Goal: Task Accomplishment & Management: Use online tool/utility

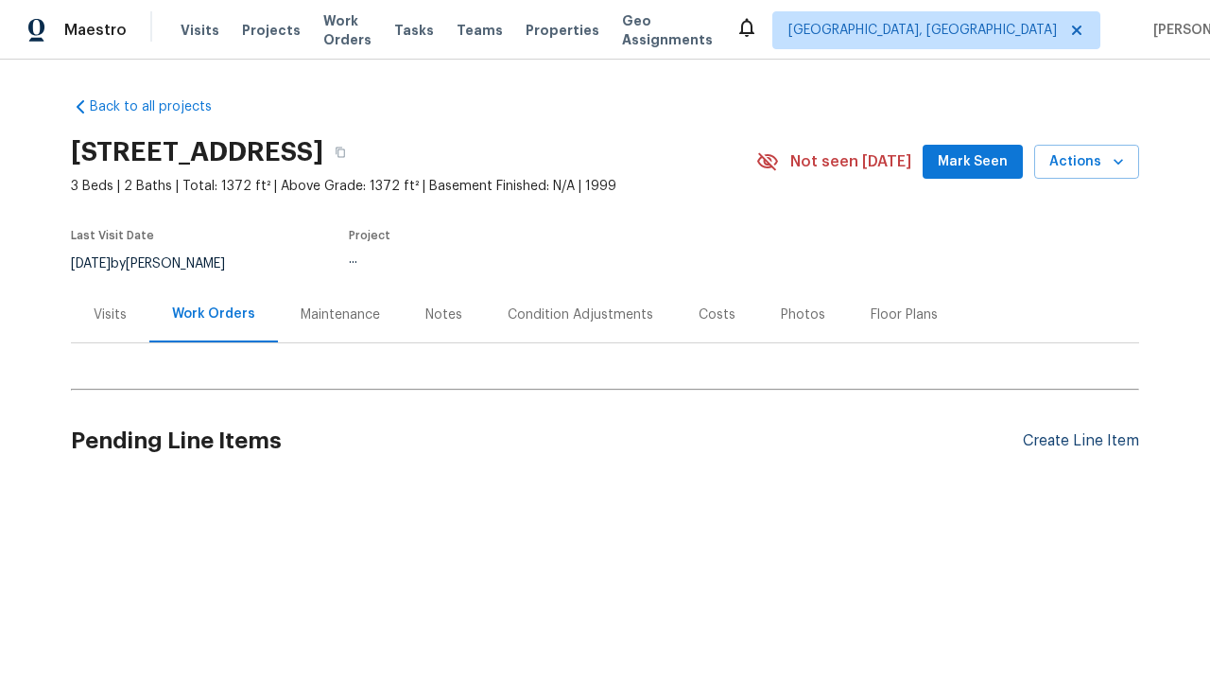
click at [1073, 440] on div "Create Line Item" at bounding box center [1081, 441] width 116 height 18
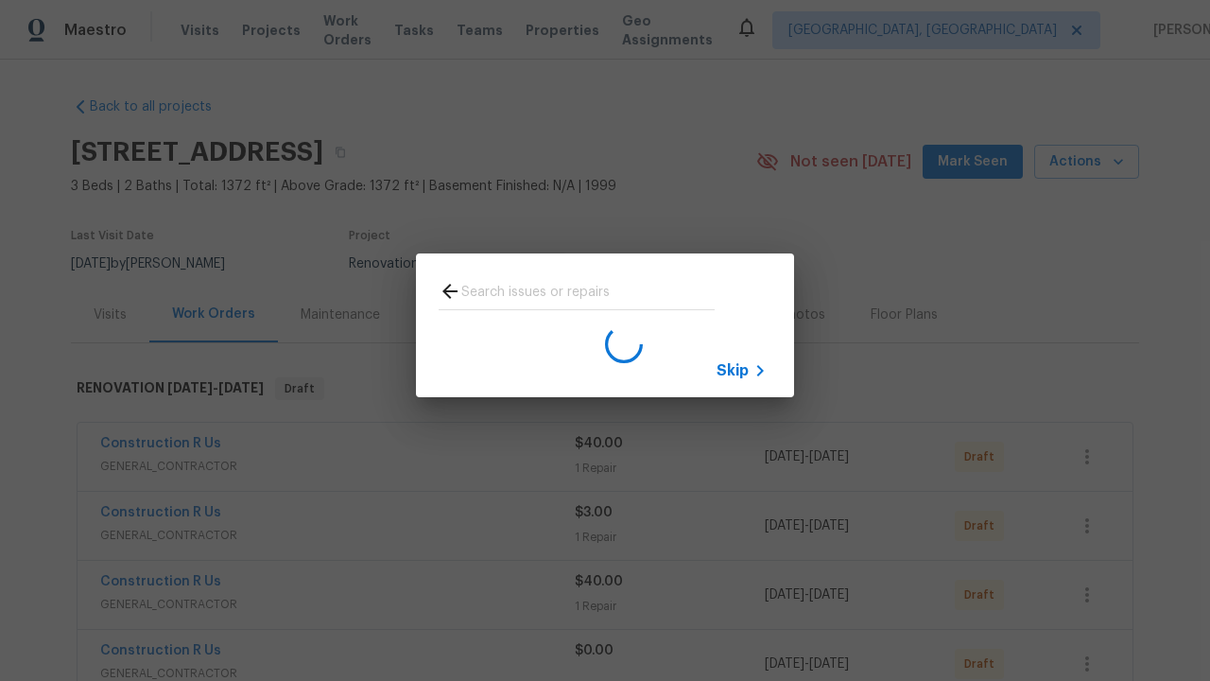
click at [733, 370] on span "Skip" at bounding box center [732, 370] width 32 height 19
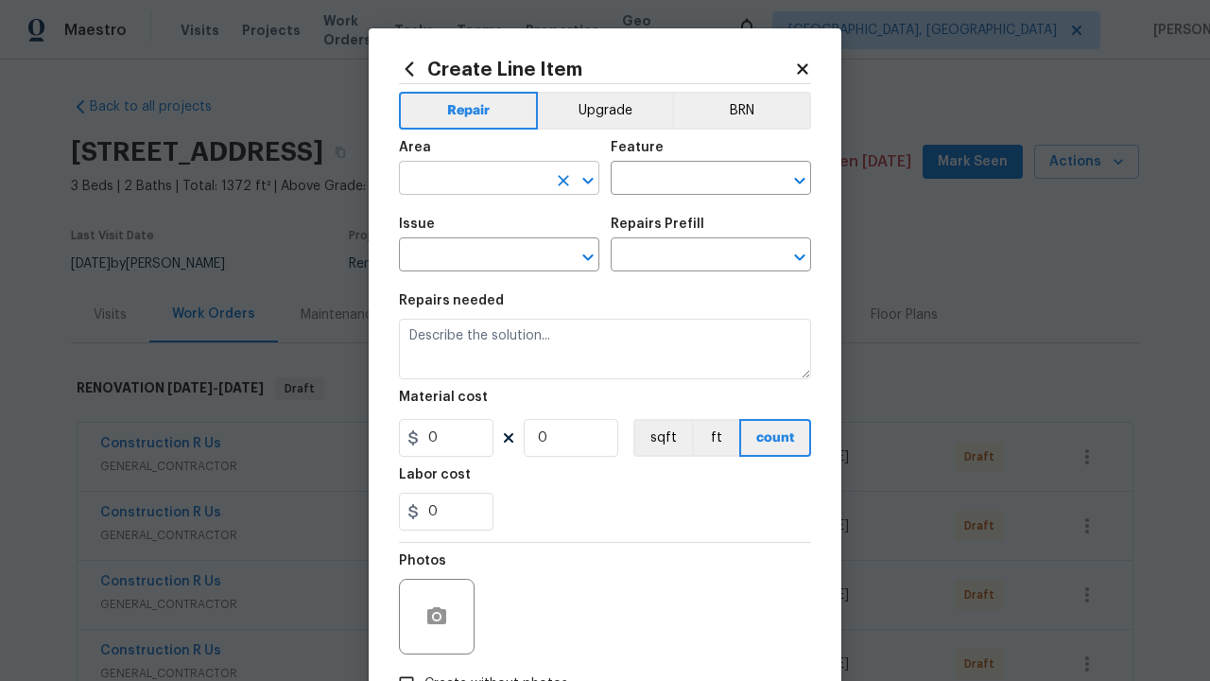
click at [465, 180] on input "text" at bounding box center [472, 179] width 147 height 29
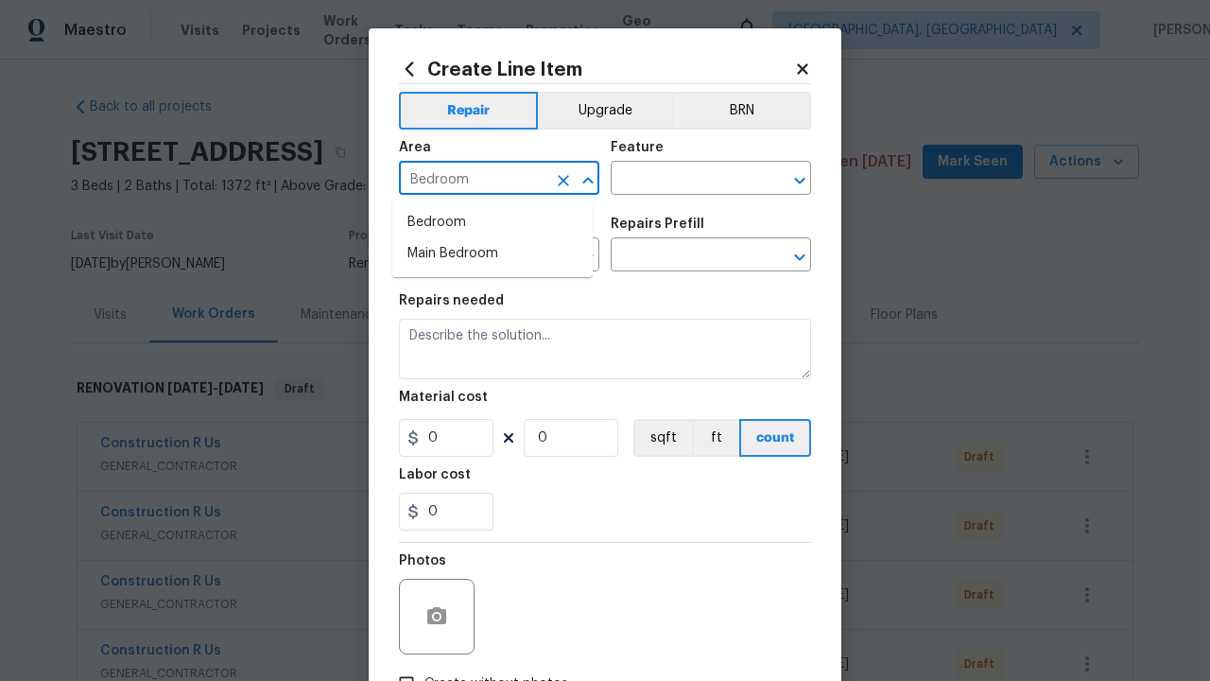
click at [492, 222] on li "Bedroom" at bounding box center [492, 222] width 200 height 31
type input "Bedroom"
click at [677, 180] on input "text" at bounding box center [684, 179] width 147 height 29
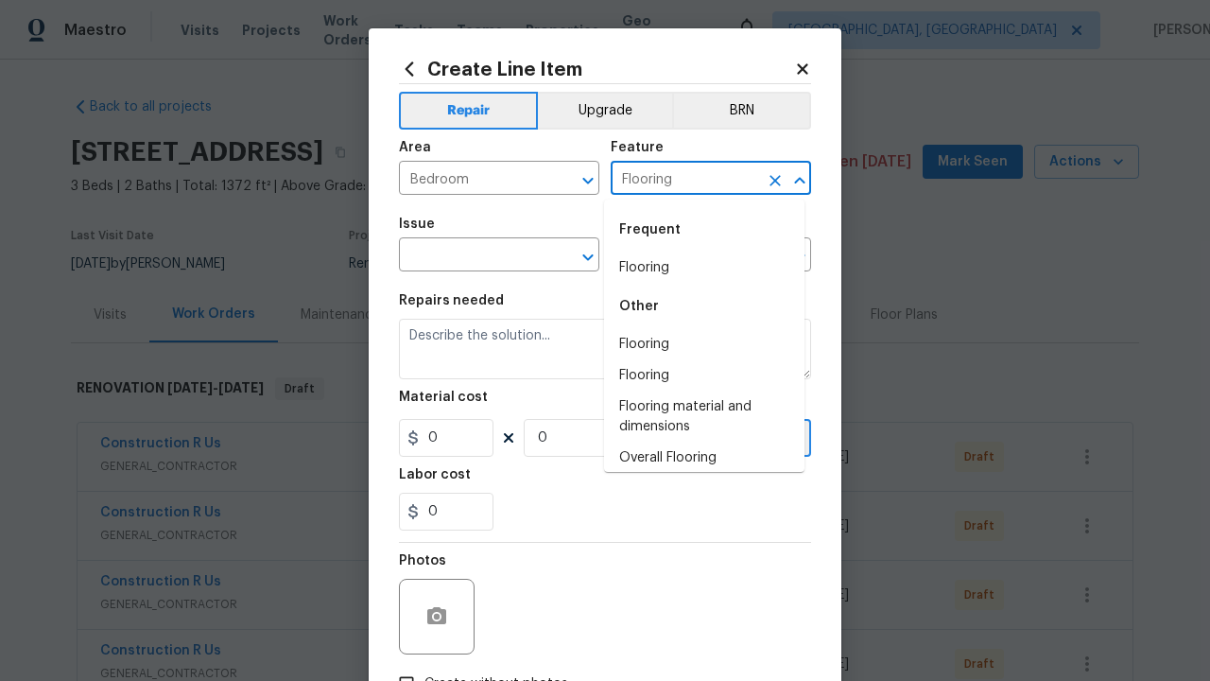
click at [697, 267] on li "Flooring" at bounding box center [704, 267] width 200 height 31
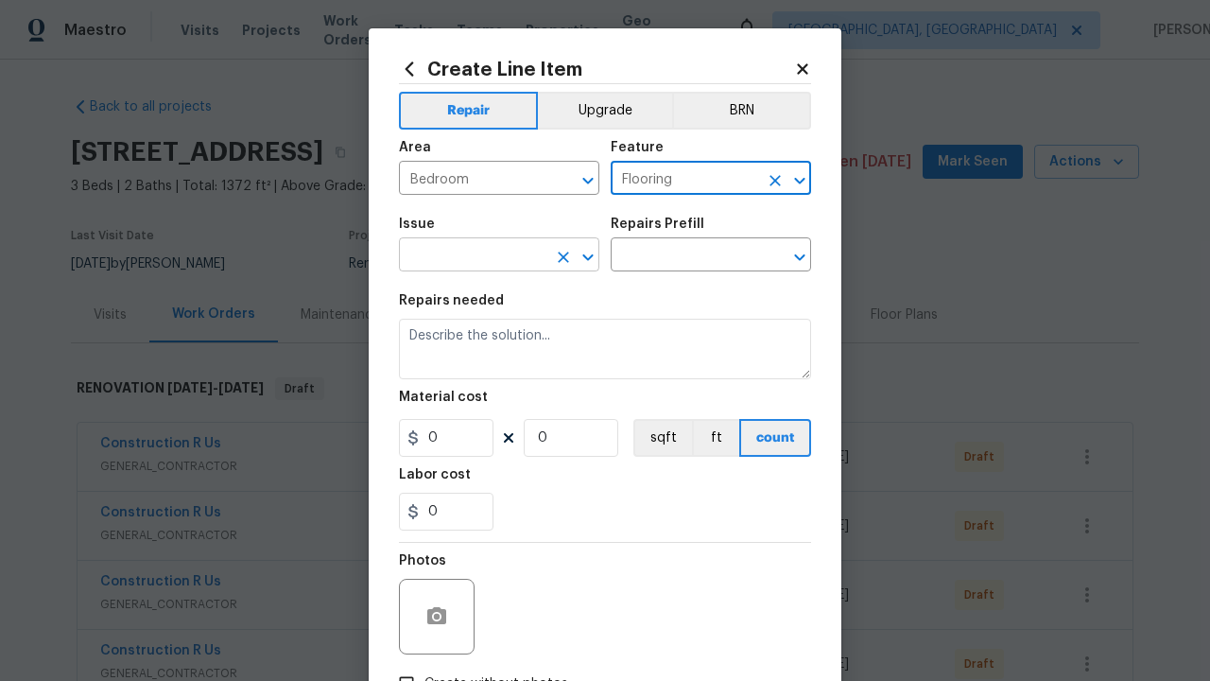
type input "Flooring"
click at [465, 257] on input "text" at bounding box center [472, 256] width 147 height 29
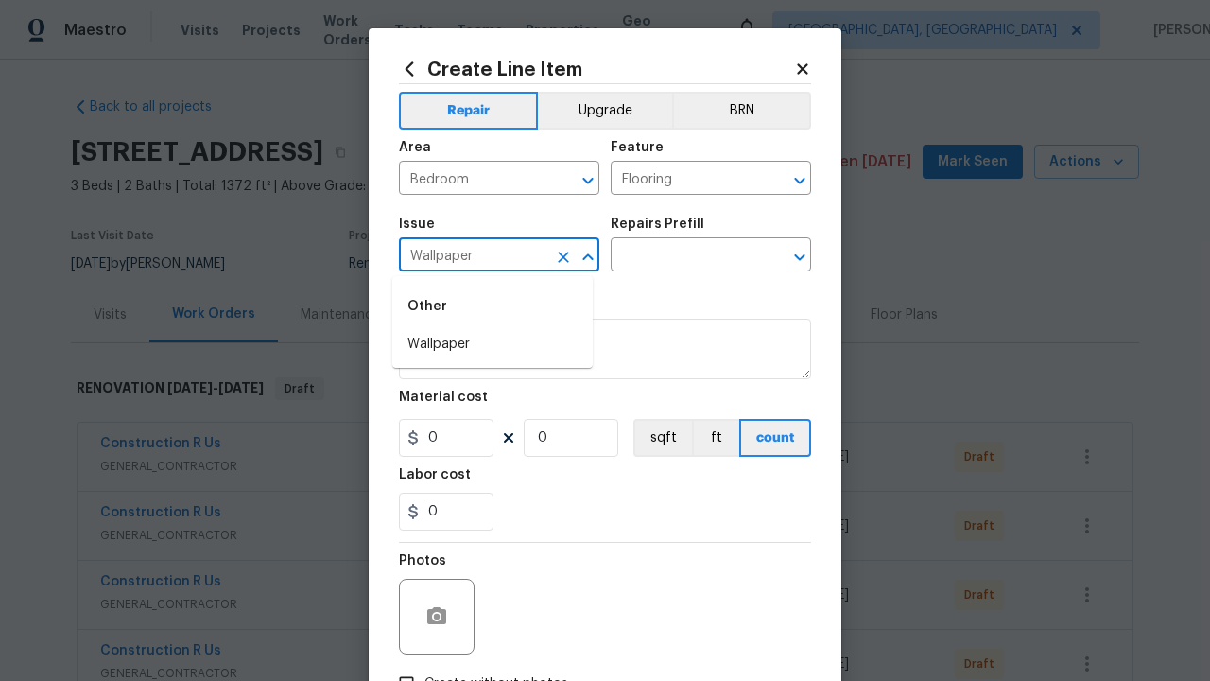
click at [492, 344] on li "Wallpaper" at bounding box center [492, 344] width 200 height 31
type input "Wallpaper"
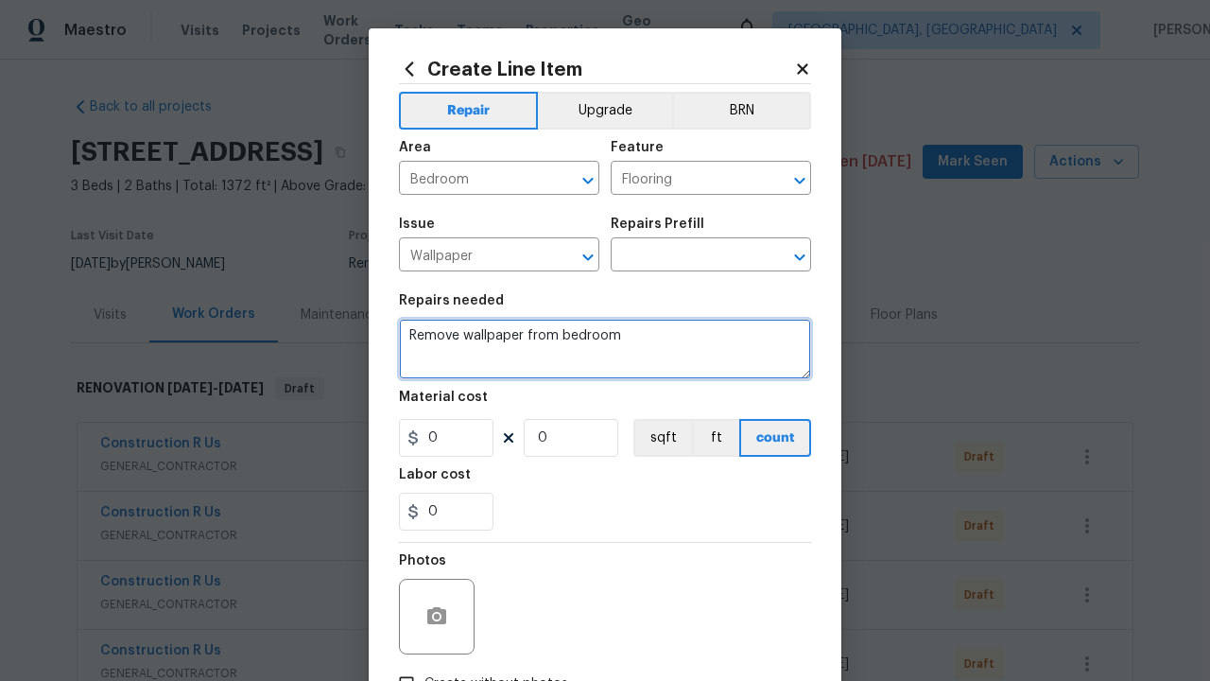
type textarea "Remove wallpaper from bedroom"
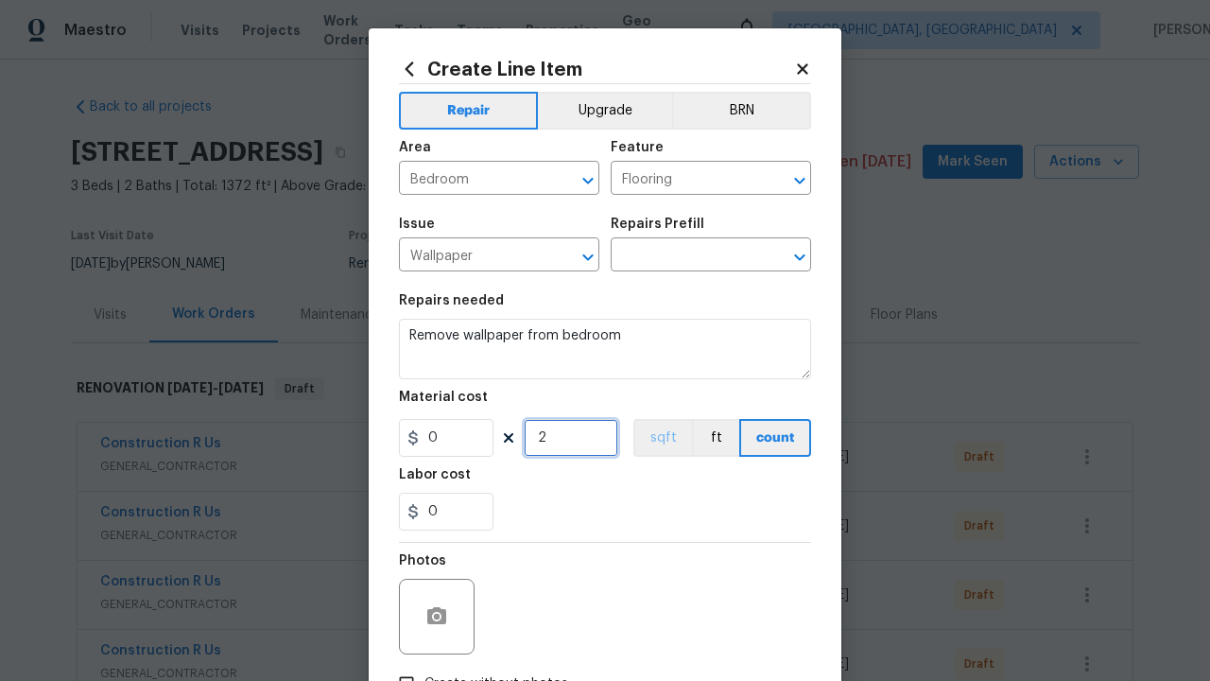
type input "2"
click at [654, 439] on button "sqft" at bounding box center [662, 438] width 59 height 38
click at [399, 665] on input "Create without photos" at bounding box center [406, 683] width 36 height 36
checkbox input "true"
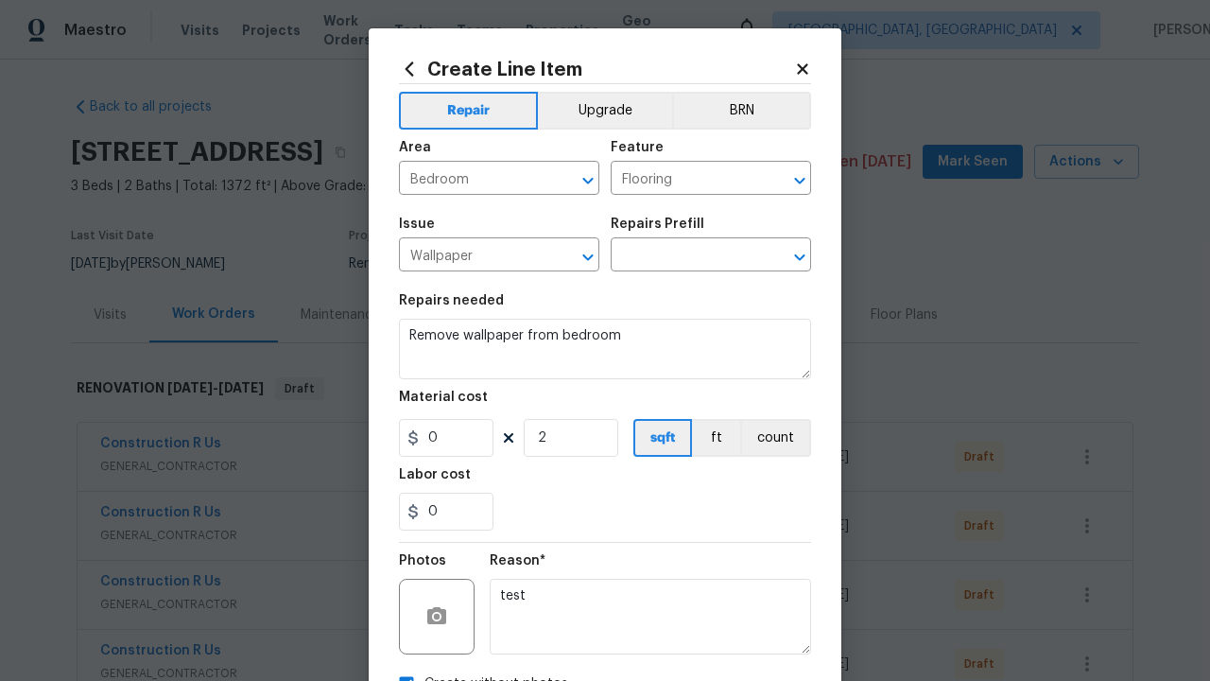
scroll to position [22, 0]
